Goal: Information Seeking & Learning: Learn about a topic

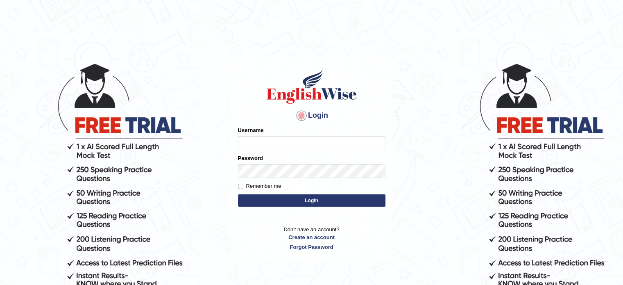
type input "tahseen"
click at [275, 199] on button "Login" at bounding box center [311, 200] width 147 height 12
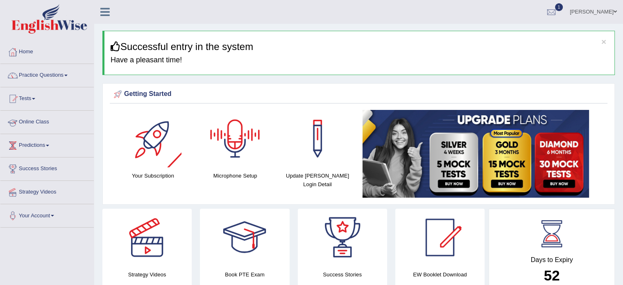
click at [37, 97] on link "Tests" at bounding box center [46, 97] width 93 height 20
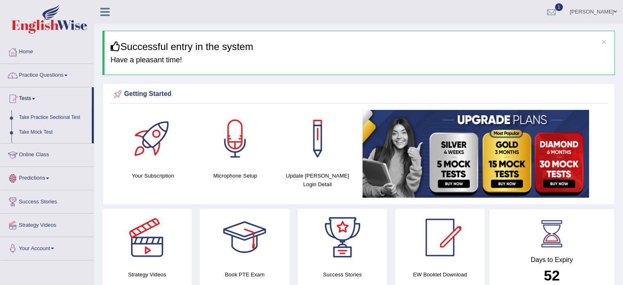
click at [37, 97] on link "Tests" at bounding box center [45, 97] width 91 height 20
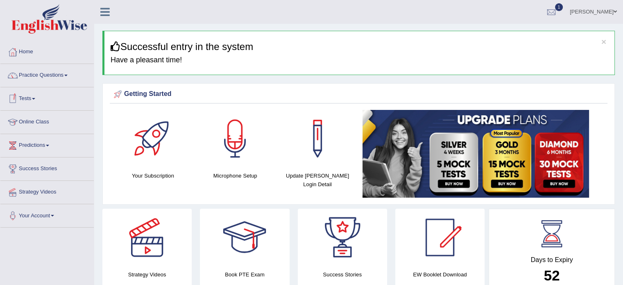
click at [35, 100] on link "Tests" at bounding box center [46, 97] width 93 height 20
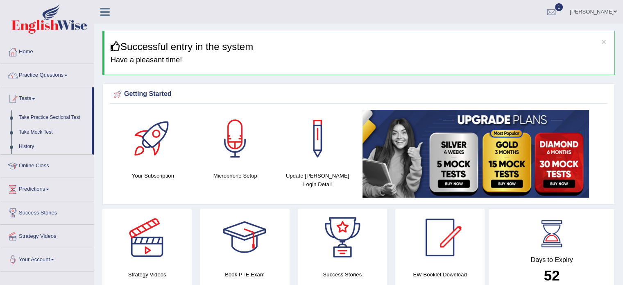
click at [25, 147] on link "History" at bounding box center [53, 146] width 77 height 15
click at [25, 145] on link "History" at bounding box center [53, 146] width 77 height 15
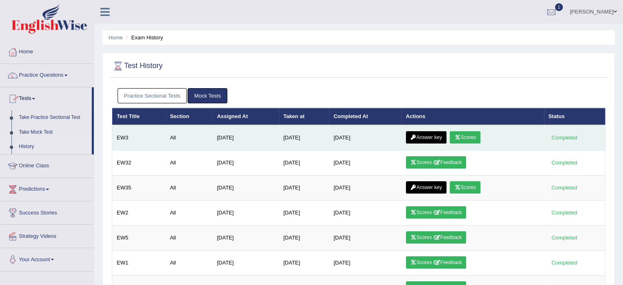
click at [469, 135] on link "Scores" at bounding box center [465, 137] width 30 height 12
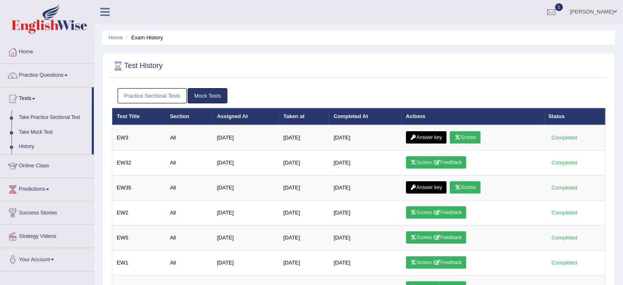
click at [150, 96] on link "Practice Sectional Tests" at bounding box center [153, 95] width 70 height 15
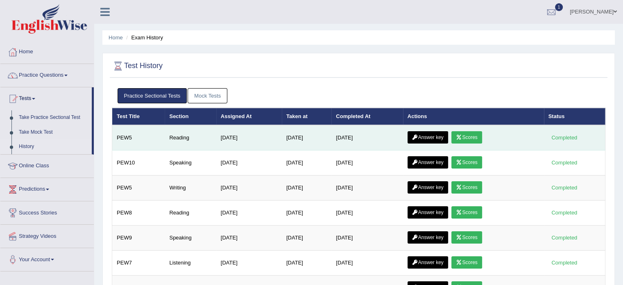
click at [469, 136] on link "Scores" at bounding box center [466, 137] width 30 height 12
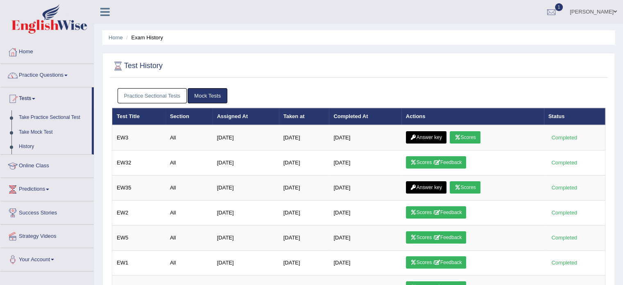
click at [160, 90] on link "Practice Sectional Tests" at bounding box center [153, 95] width 70 height 15
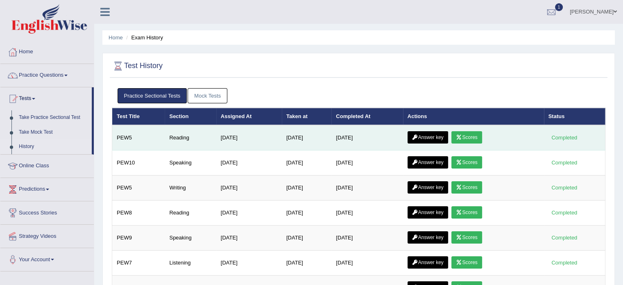
click at [468, 135] on link "Scores" at bounding box center [466, 137] width 30 height 12
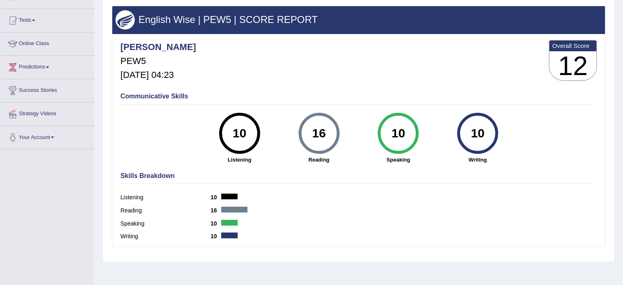
scroll to position [79, 0]
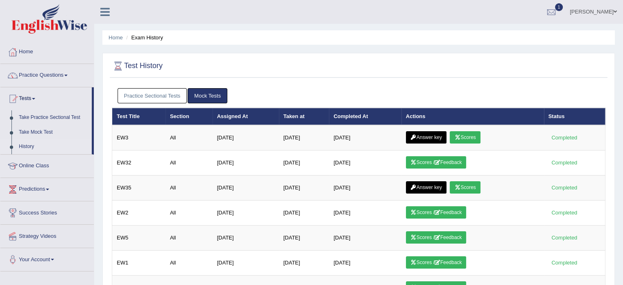
click at [161, 98] on link "Practice Sectional Tests" at bounding box center [153, 95] width 70 height 15
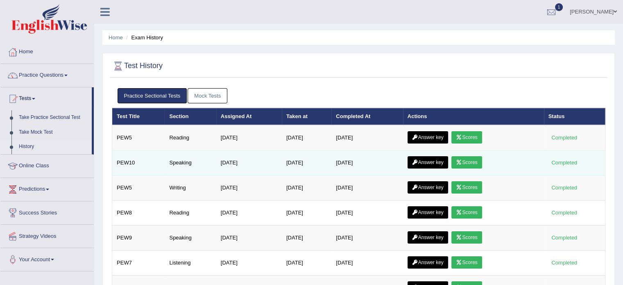
click at [473, 159] on link "Scores" at bounding box center [466, 162] width 30 height 12
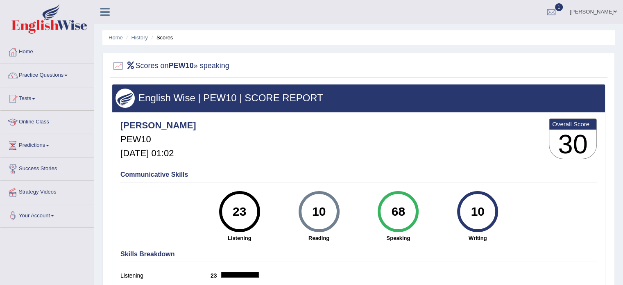
scroll to position [145, 0]
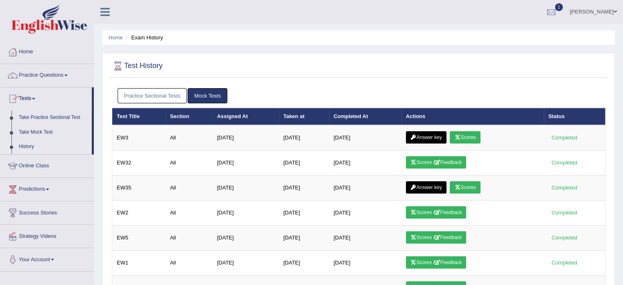
click at [159, 88] on link "Practice Sectional Tests" at bounding box center [153, 95] width 70 height 15
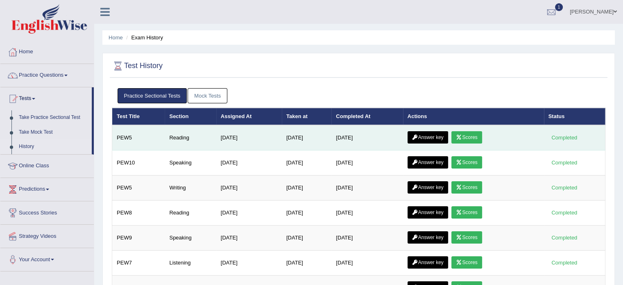
click at [437, 136] on link "Answer key" at bounding box center [428, 137] width 41 height 12
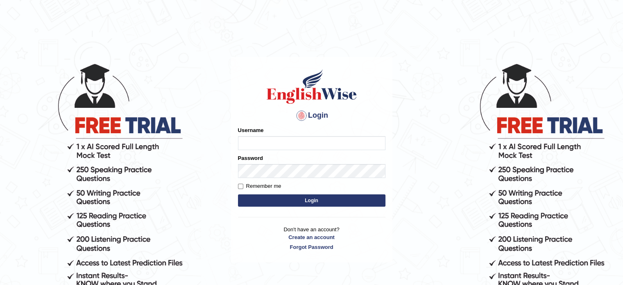
type input "[PERSON_NAME]"
click at [292, 206] on button "Login" at bounding box center [311, 200] width 147 height 12
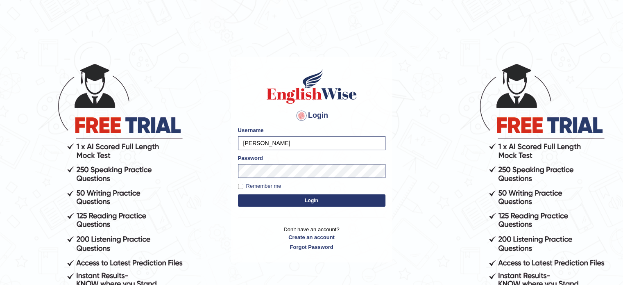
click at [295, 201] on button "Login" at bounding box center [311, 200] width 147 height 12
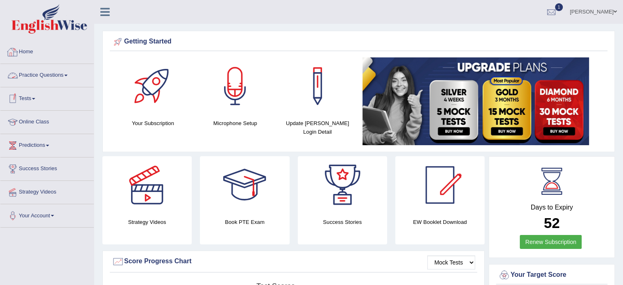
click at [50, 79] on link "Practice Questions" at bounding box center [46, 74] width 93 height 20
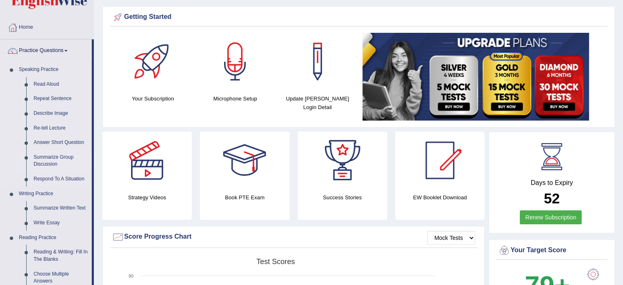
scroll to position [25, 0]
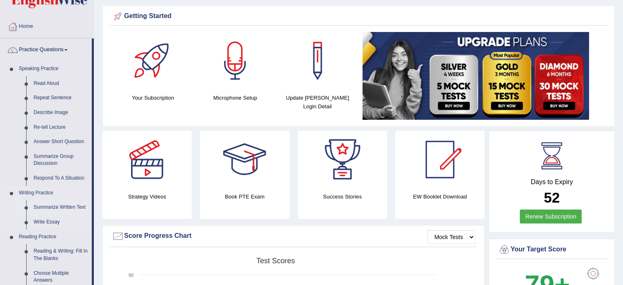
click at [53, 208] on link "Summarize Written Text" at bounding box center [61, 207] width 62 height 15
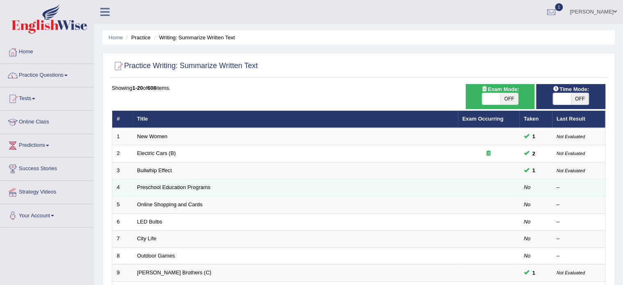
click at [534, 188] on td "No" at bounding box center [535, 187] width 33 height 17
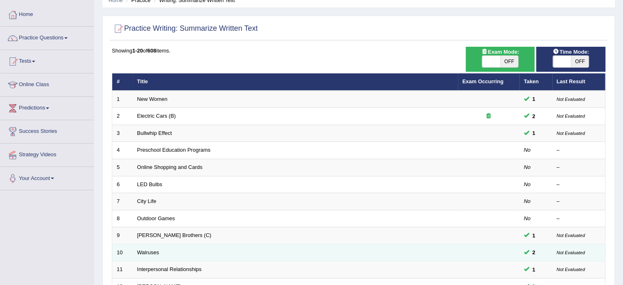
scroll to position [36, 0]
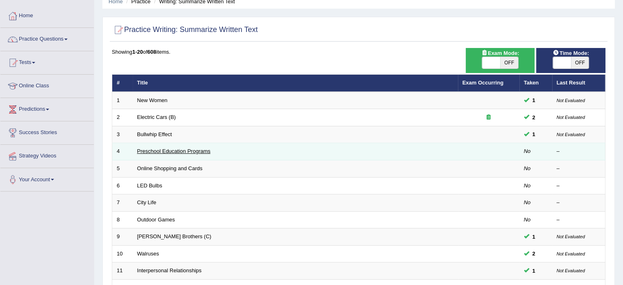
click at [181, 150] on link "Preschool Education Programs" at bounding box center [173, 151] width 73 height 6
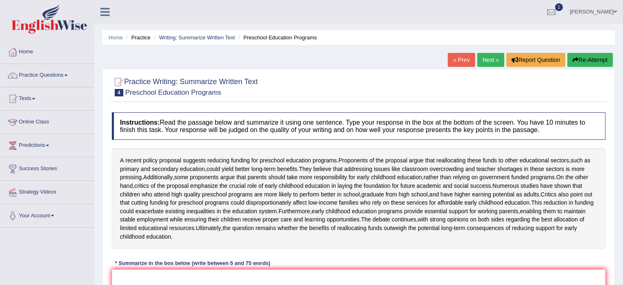
scroll to position [145, 0]
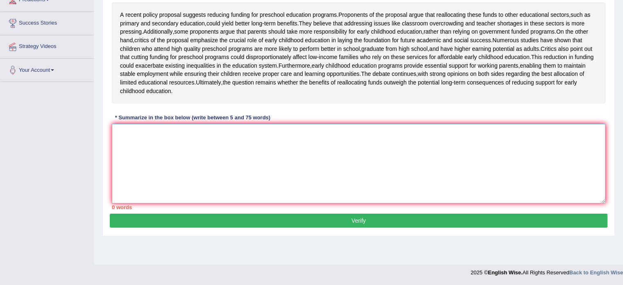
drag, startPoint x: 175, startPoint y: 170, endPoint x: 147, endPoint y: 188, distance: 33.3
click at [147, 188] on textarea at bounding box center [359, 163] width 494 height 79
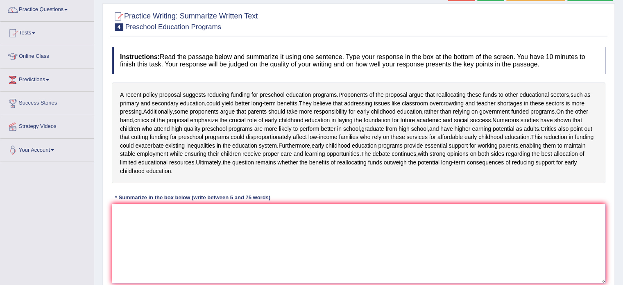
scroll to position [65, 0]
type textarea "a"
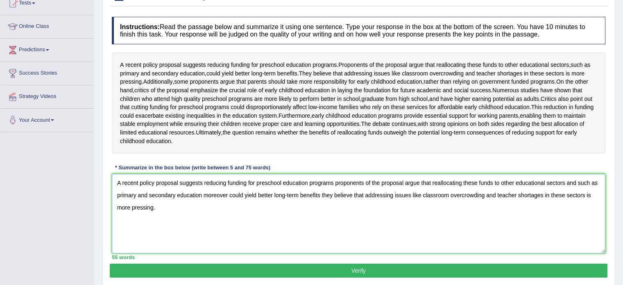
scroll to position [145, 0]
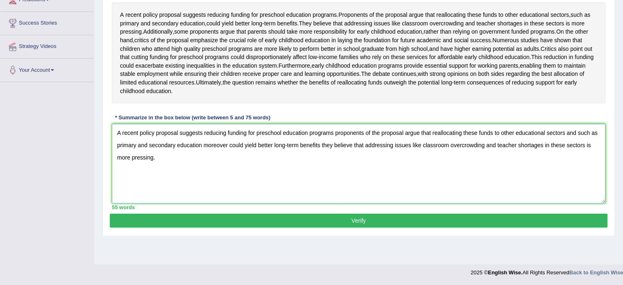
type textarea "A recent policy proposal suggests reducing funding for preschool education prog…"
click at [223, 227] on button "Verify" at bounding box center [359, 220] width 498 height 14
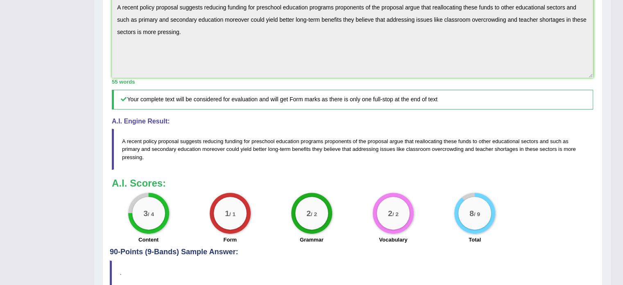
scroll to position [322, 0]
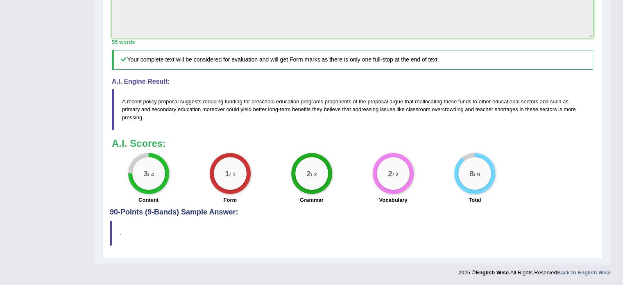
click at [141, 168] on div "3 / 4" at bounding box center [148, 173] width 33 height 33
click at [159, 179] on div "3 / 4" at bounding box center [148, 173] width 33 height 33
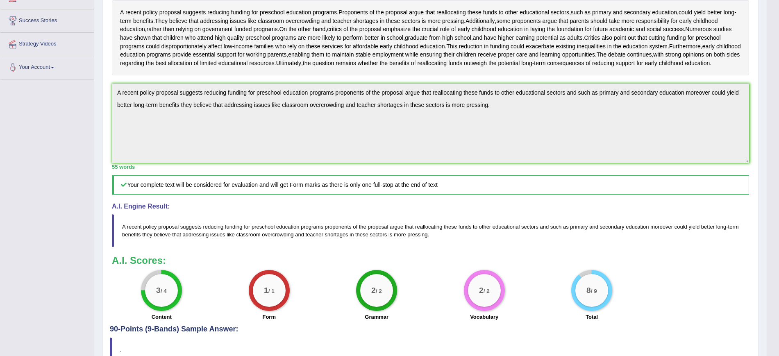
scroll to position [147, 0]
drag, startPoint x: 541, startPoint y: 2, endPoint x: 452, endPoint y: 222, distance: 236.8
click at [452, 195] on h5 "Your complete text will be considered for evaluation and will get Form marks as…" at bounding box center [430, 185] width 637 height 19
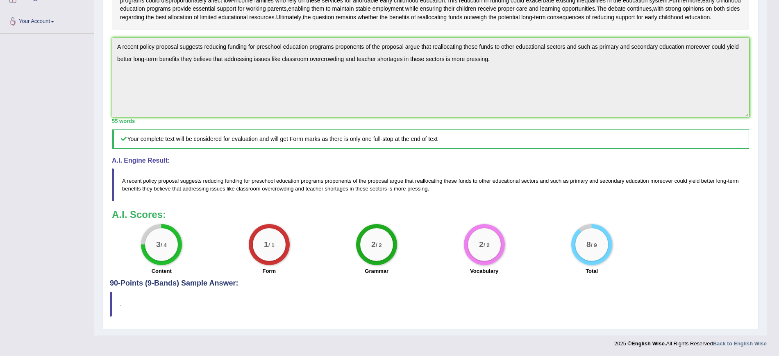
scroll to position [0, 0]
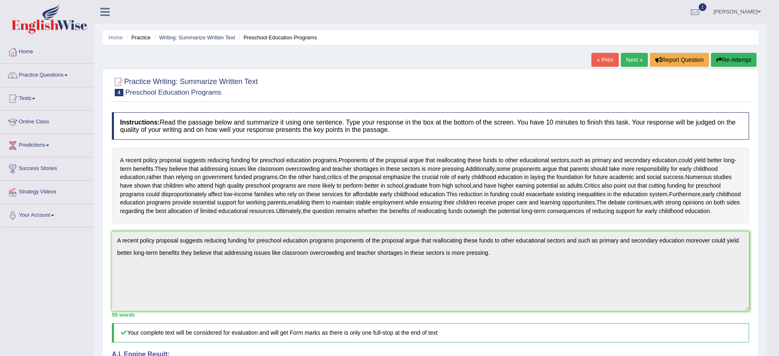
click at [623, 61] on link "Next »" at bounding box center [634, 60] width 27 height 14
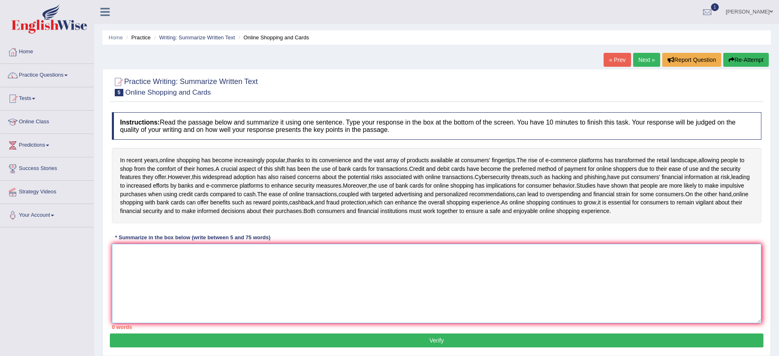
click at [297, 297] on textarea at bounding box center [436, 283] width 649 height 79
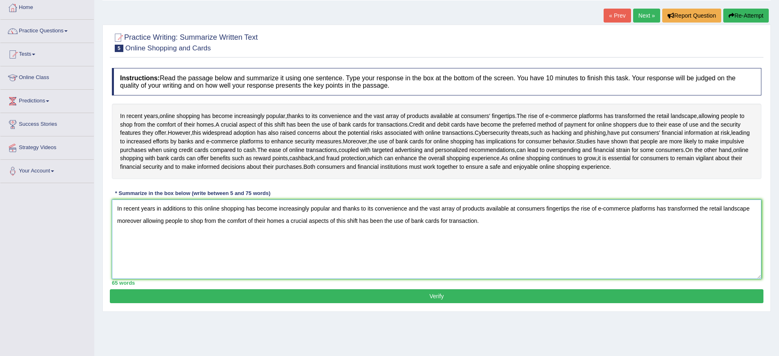
scroll to position [39, 0]
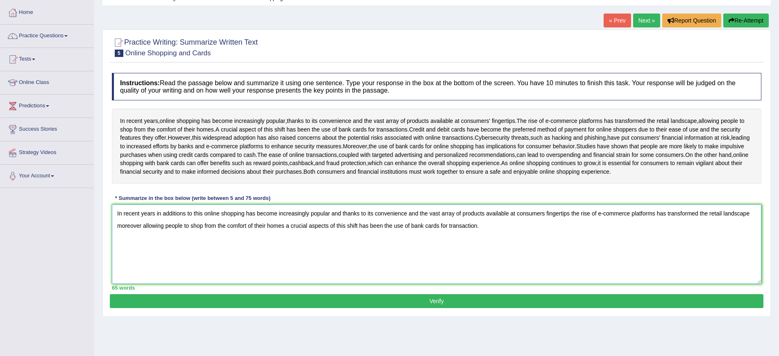
type textarea "In recent years in additions to this online shopping has become increasingly po…"
click at [312, 308] on button "Verify" at bounding box center [436, 301] width 653 height 14
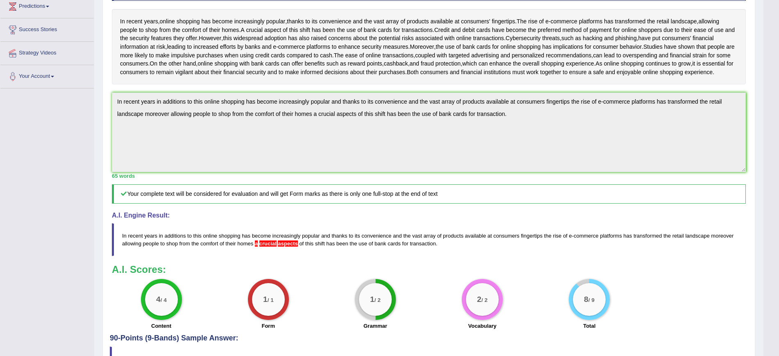
scroll to position [0, 0]
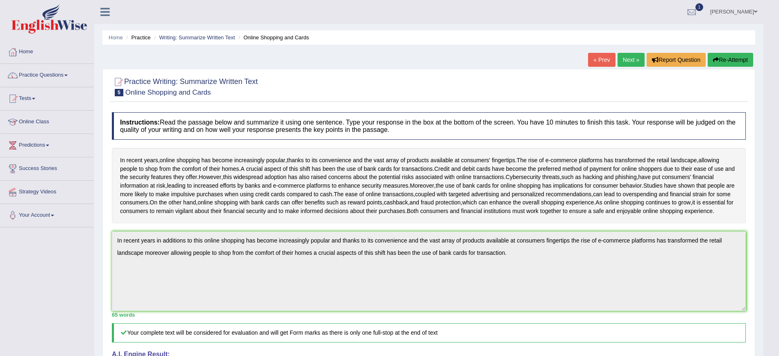
click at [54, 103] on link "Tests" at bounding box center [46, 97] width 93 height 20
click at [28, 145] on link "History" at bounding box center [53, 146] width 77 height 15
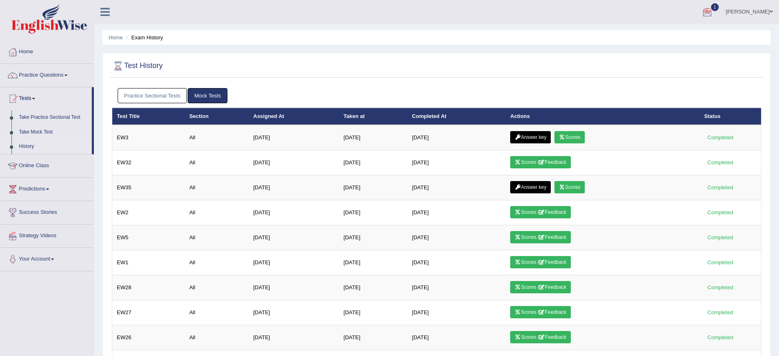
click at [742, 10] on link "[PERSON_NAME]" at bounding box center [748, 10] width 59 height 21
